Goal: Information Seeking & Learning: Learn about a topic

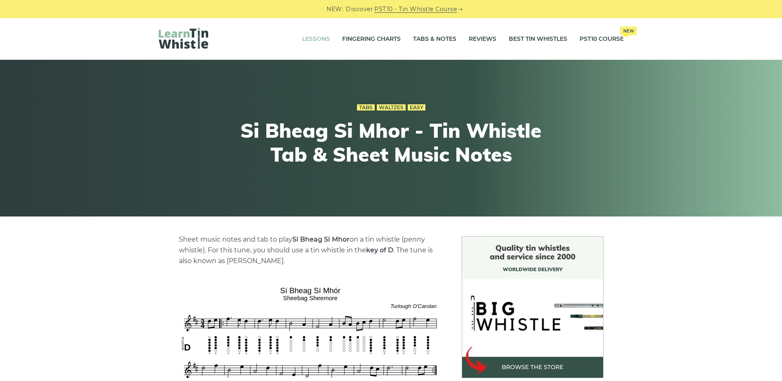
click at [317, 40] on link "Lessons" at bounding box center [316, 39] width 28 height 21
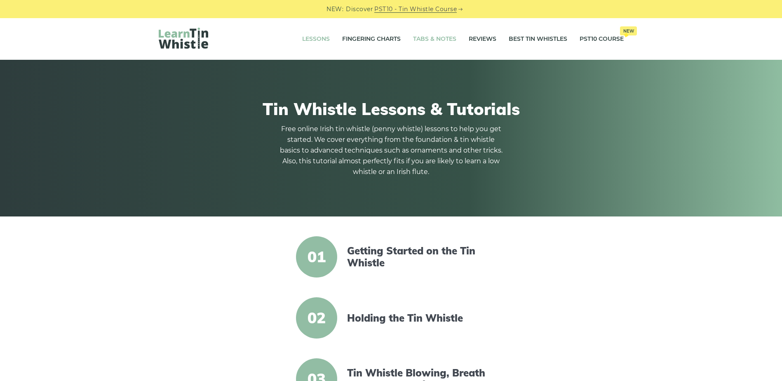
click at [424, 40] on link "Tabs & Notes" at bounding box center [434, 39] width 43 height 21
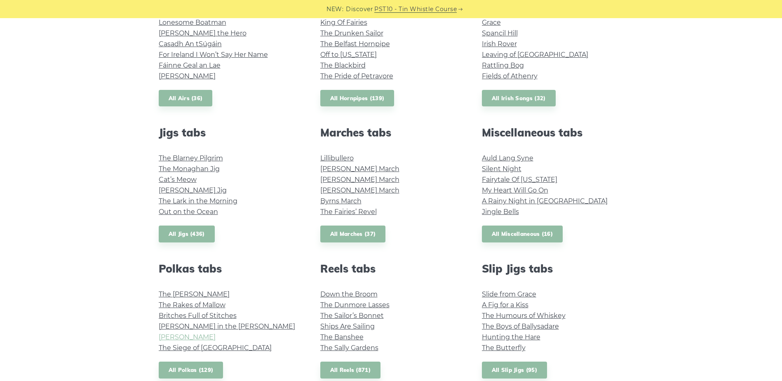
scroll to position [371, 0]
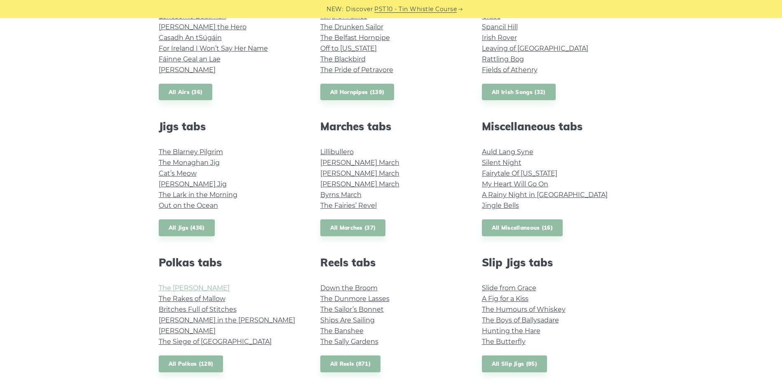
click at [201, 287] on link "The [PERSON_NAME]" at bounding box center [194, 288] width 71 height 8
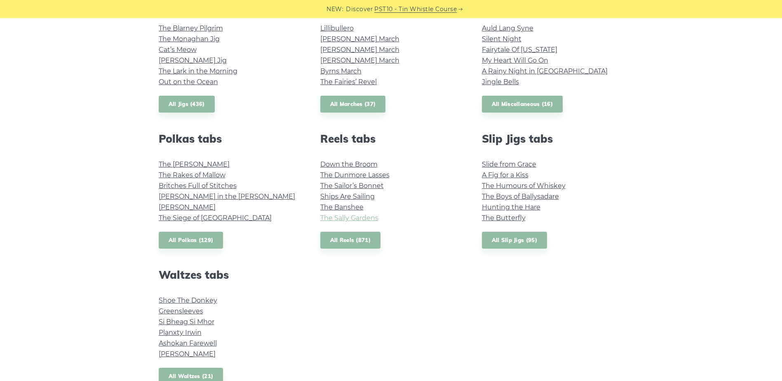
click at [350, 218] on link "The Sally Gardens" at bounding box center [349, 218] width 58 height 8
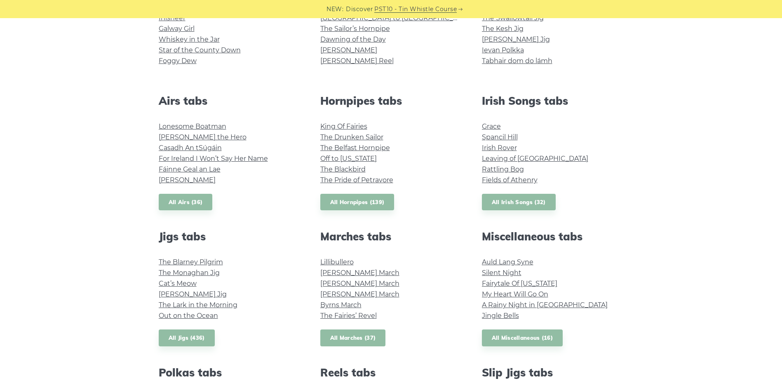
scroll to position [247, 0]
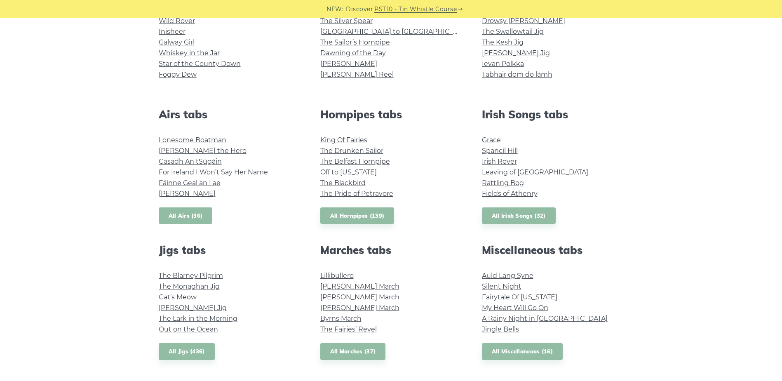
click at [187, 214] on link "All Airs (36)" at bounding box center [186, 215] width 54 height 17
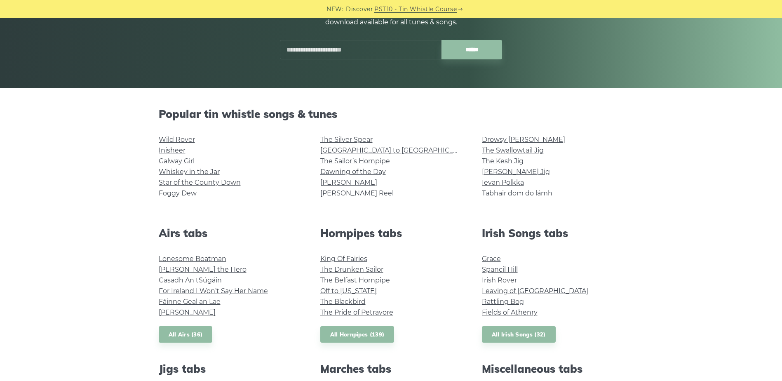
scroll to position [165, 0]
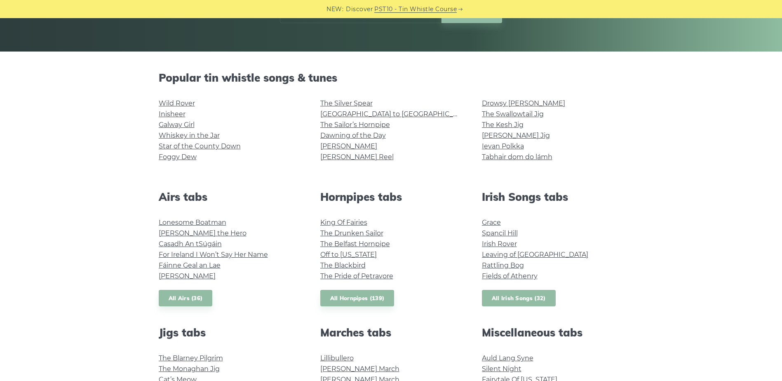
click at [524, 303] on link "All Irish Songs (32)" at bounding box center [519, 298] width 74 height 17
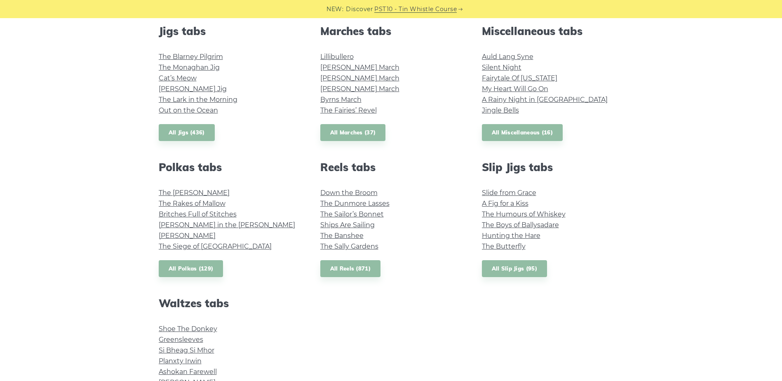
scroll to position [619, 0]
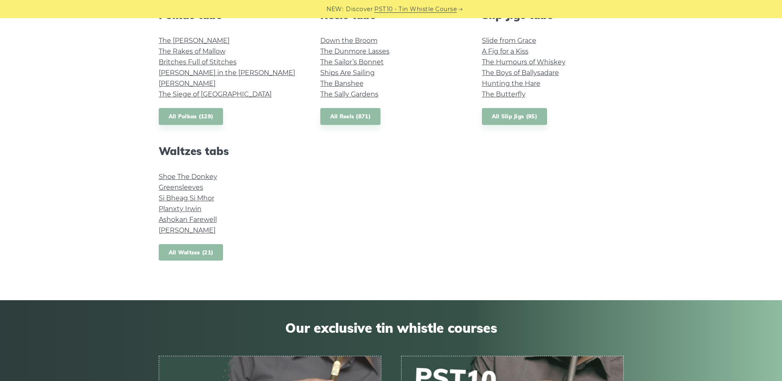
click at [188, 252] on link "All Waltzes (21)" at bounding box center [191, 252] width 65 height 17
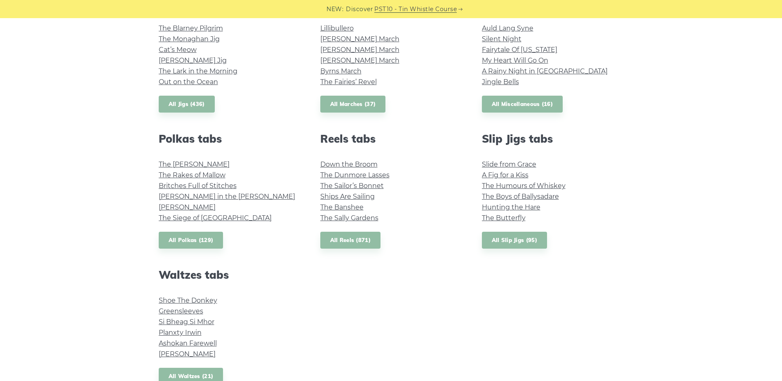
scroll to position [289, 0]
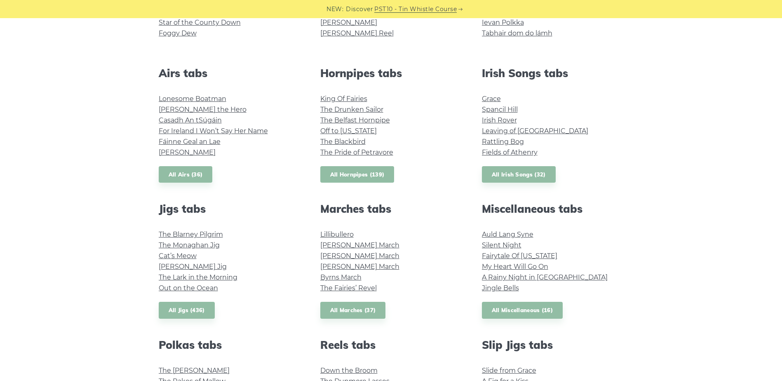
click at [367, 177] on link "All Hornpipes (139)" at bounding box center [357, 174] width 74 height 17
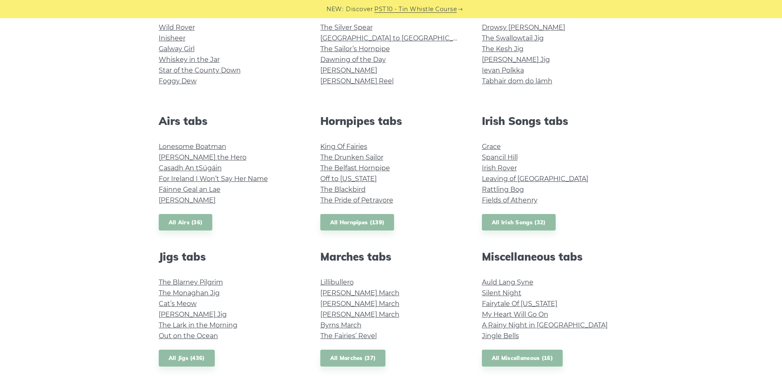
scroll to position [165, 0]
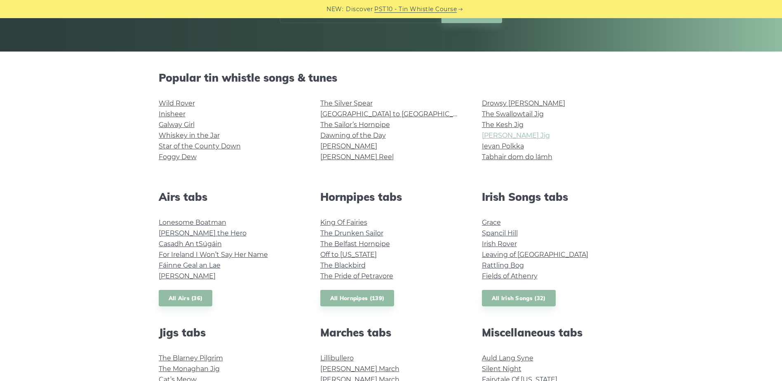
click at [489, 133] on link "[PERSON_NAME] Jig" at bounding box center [516, 136] width 68 height 8
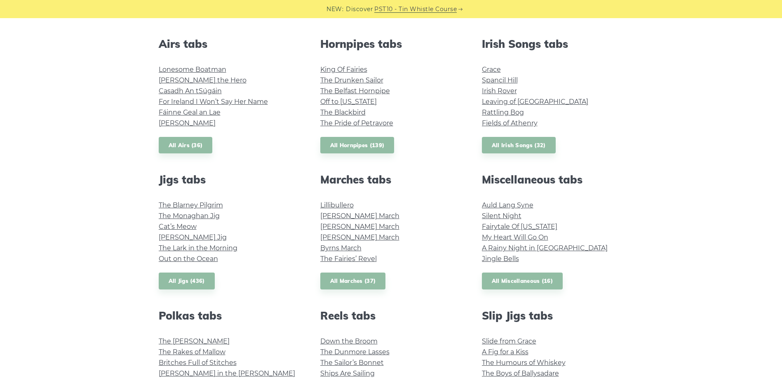
scroll to position [330, 0]
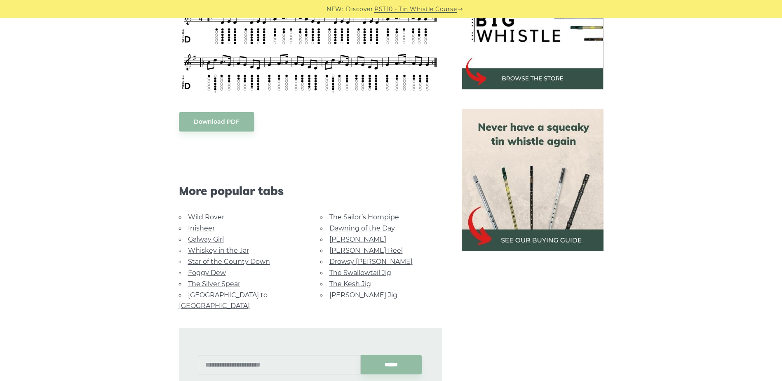
scroll to position [124, 0]
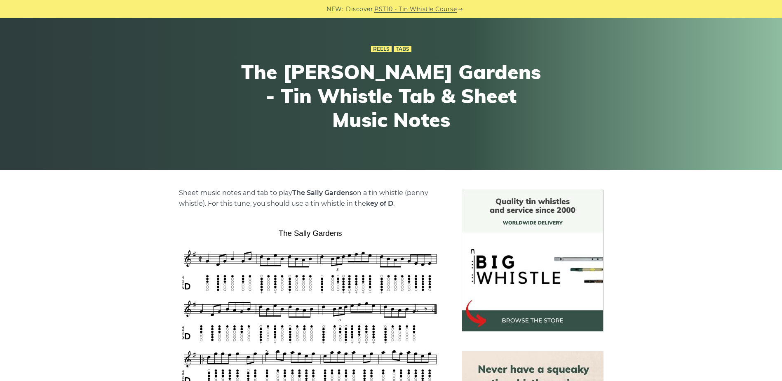
scroll to position [165, 0]
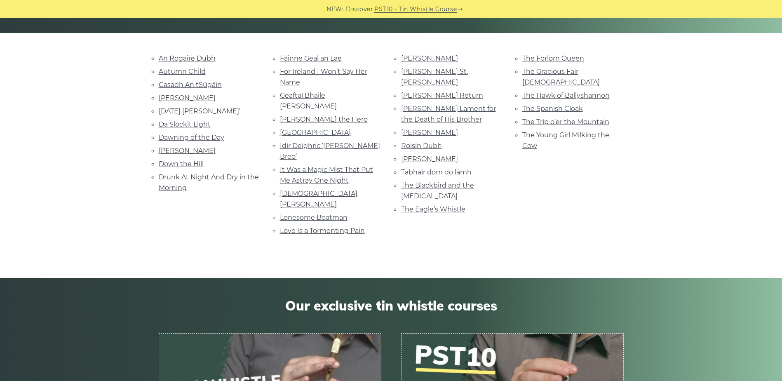
scroll to position [247, 0]
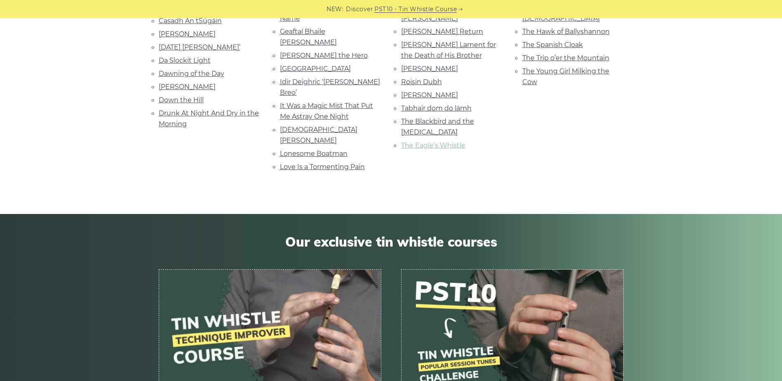
click at [435, 141] on link "The Eagle’s Whistle" at bounding box center [433, 145] width 64 height 8
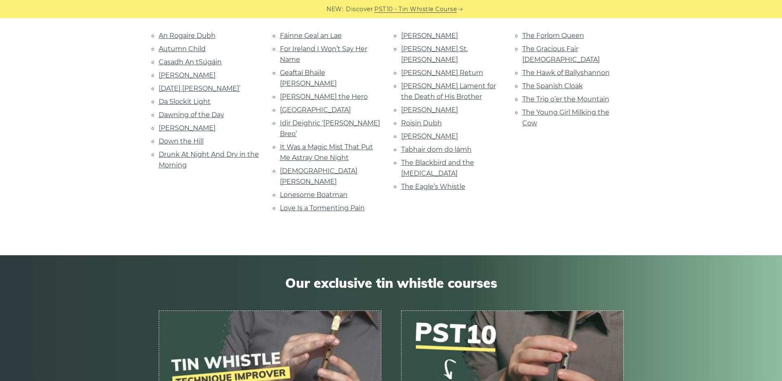
scroll to position [165, 0]
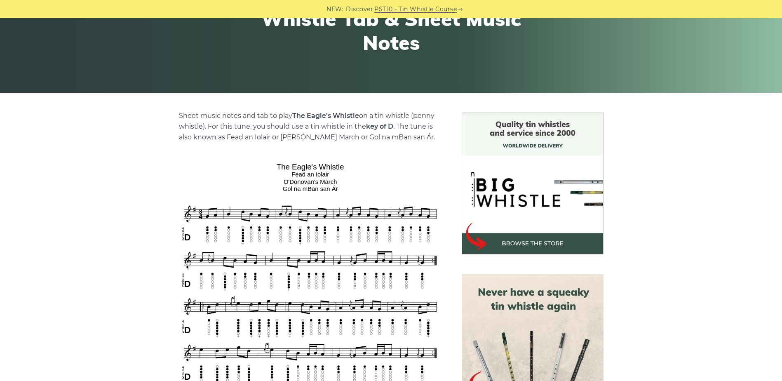
scroll to position [165, 0]
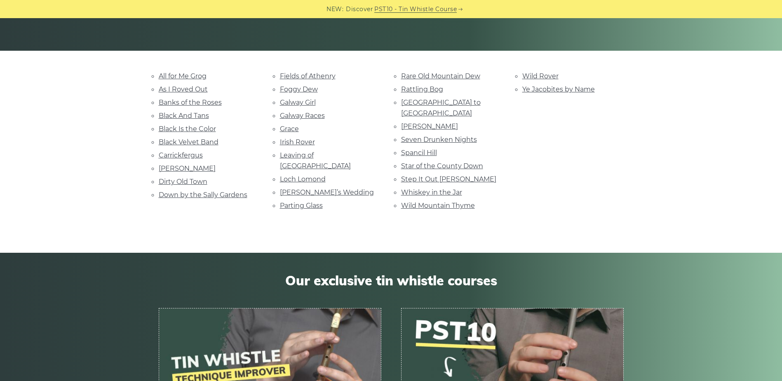
scroll to position [82, 0]
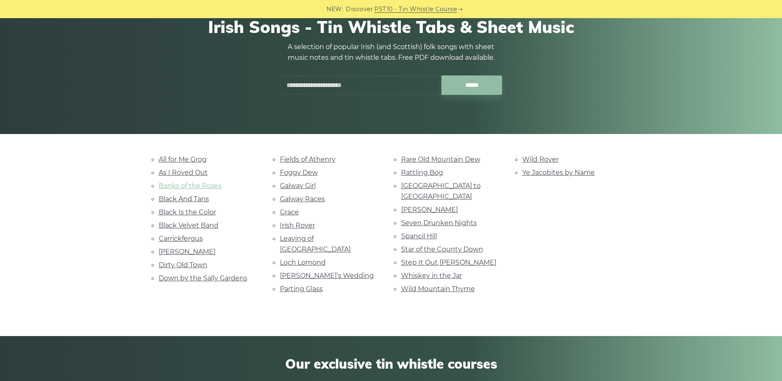
click at [192, 186] on link "Banks of the Roses" at bounding box center [190, 186] width 63 height 8
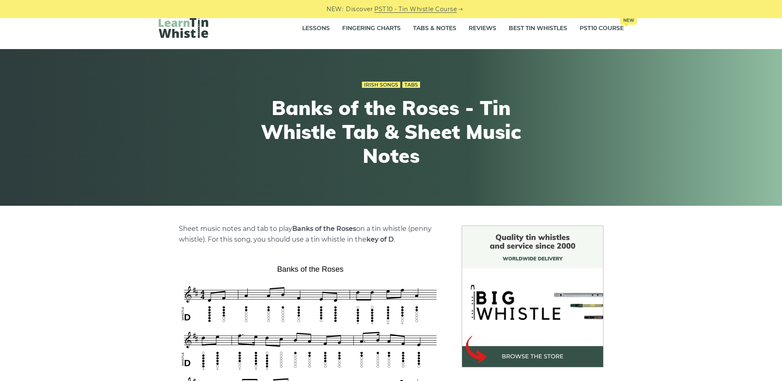
scroll to position [82, 0]
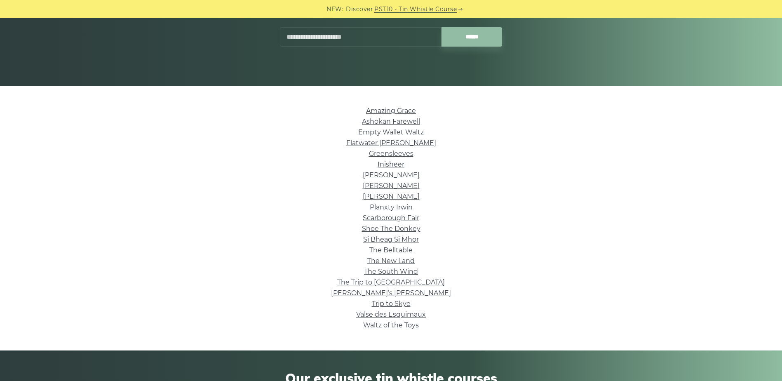
scroll to position [124, 0]
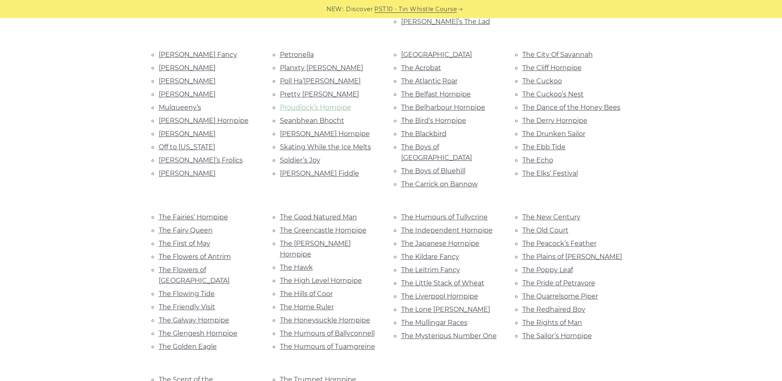
scroll to position [330, 0]
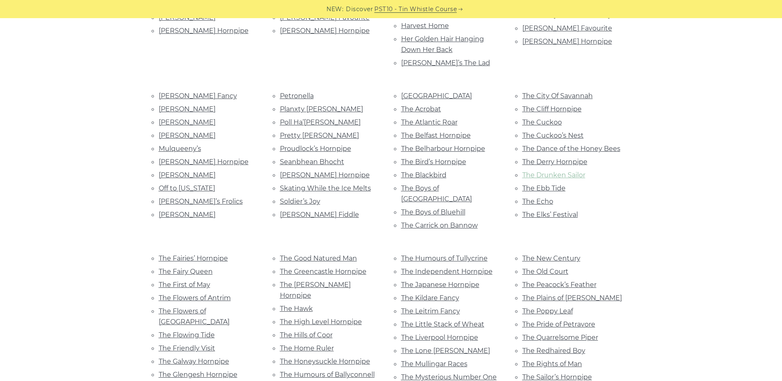
click at [545, 171] on link "The Drunken Sailor" at bounding box center [554, 175] width 63 height 8
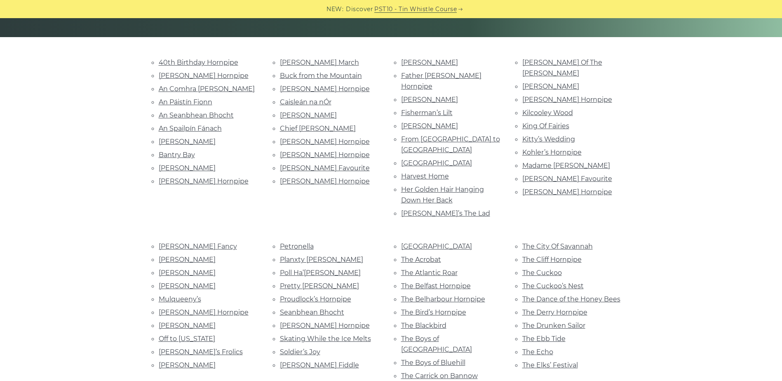
scroll to position [165, 0]
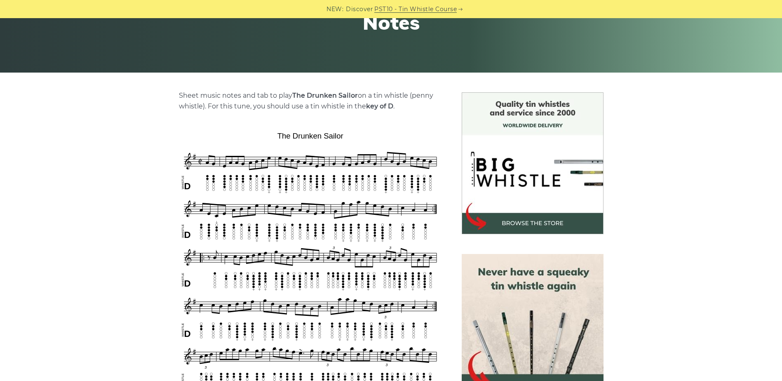
scroll to position [206, 0]
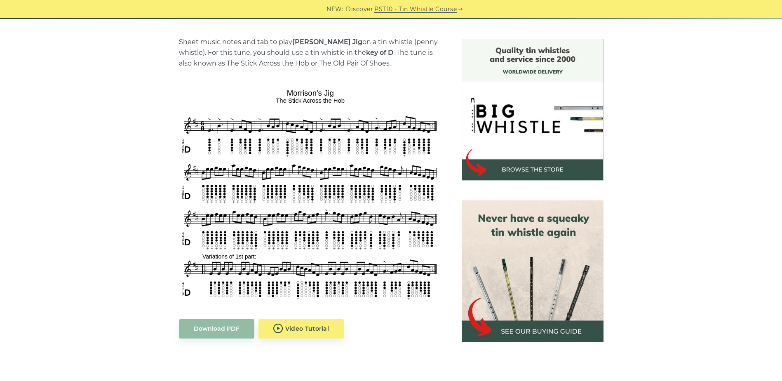
scroll to position [206, 0]
